Goal: Task Accomplishment & Management: Use online tool/utility

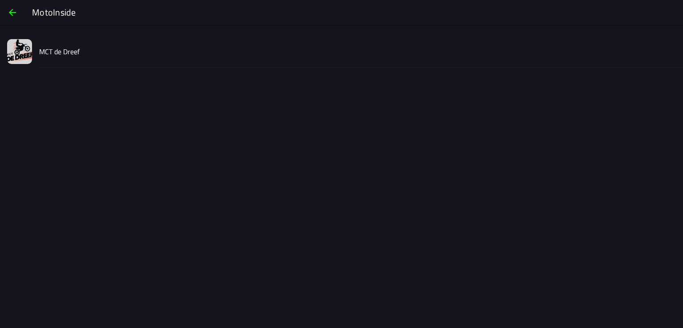
click at [0, 0] on slot "MCT de Dreef" at bounding box center [0, 0] width 0 height 0
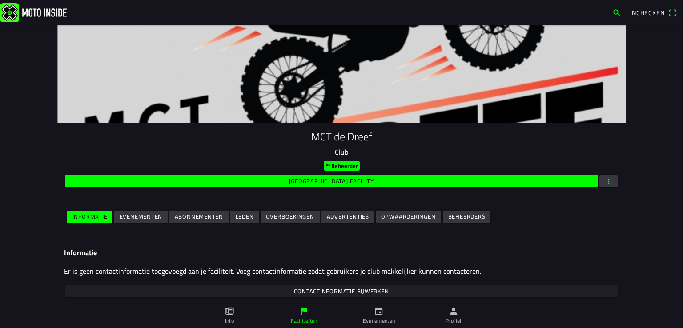
click at [0, 0] on slot "Evenementen" at bounding box center [0, 0] width 0 height 0
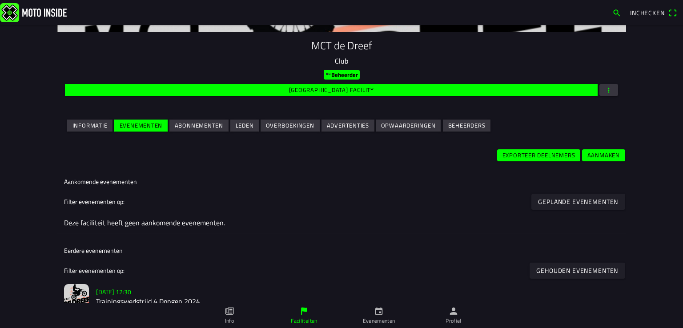
scroll to position [94, 0]
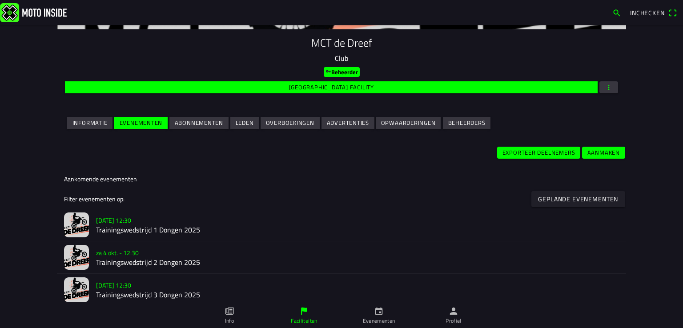
click at [0, 0] on slot "[DATE] 12:30" at bounding box center [0, 0] width 0 height 0
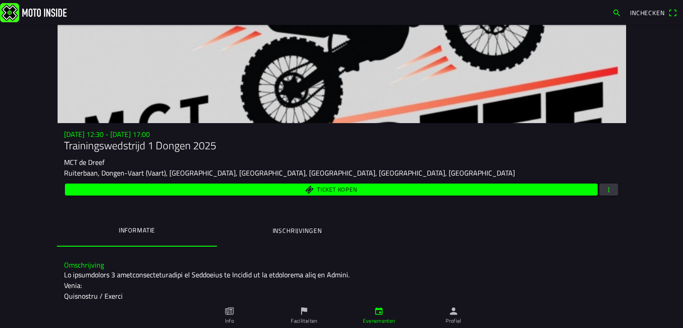
click at [609, 191] on span "button" at bounding box center [609, 190] width 8 height 12
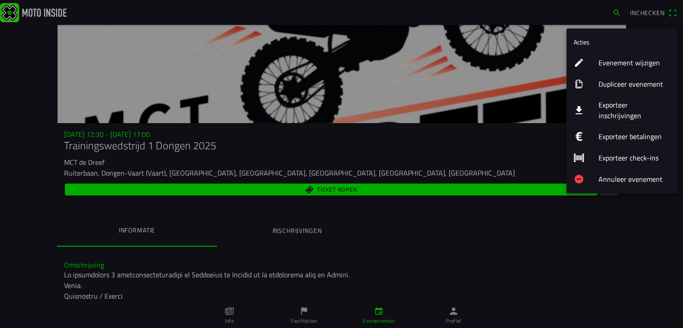
click at [608, 107] on ion-label "Exporteer inschrijvingen" at bounding box center [635, 110] width 72 height 21
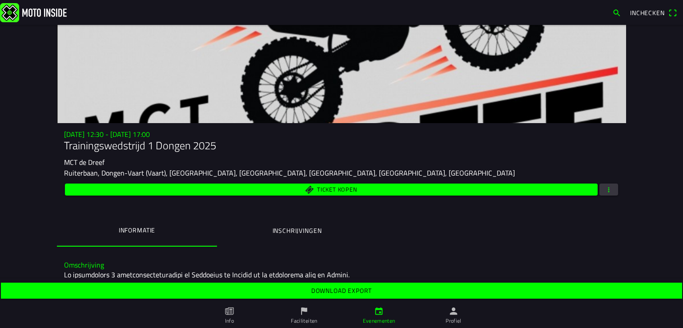
click at [0, 0] on slot "Download export" at bounding box center [0, 0] width 0 height 0
click at [613, 188] on button "button" at bounding box center [609, 190] width 19 height 12
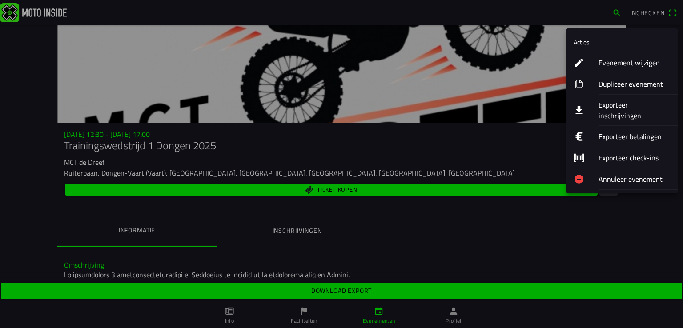
click at [617, 107] on ion-label "Exporteer inschrijvingen" at bounding box center [635, 110] width 72 height 21
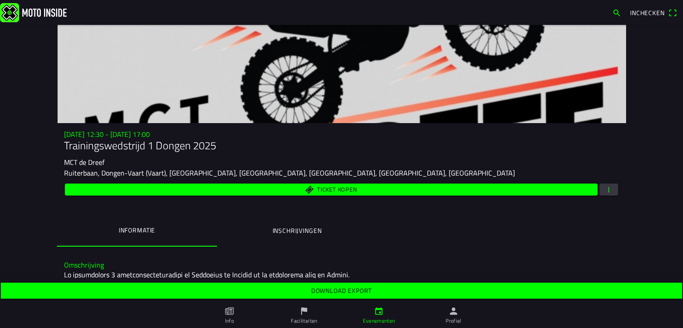
click at [439, 290] on span "Download export" at bounding box center [342, 291] width 668 height 16
